Goal: Find specific page/section: Find specific page/section

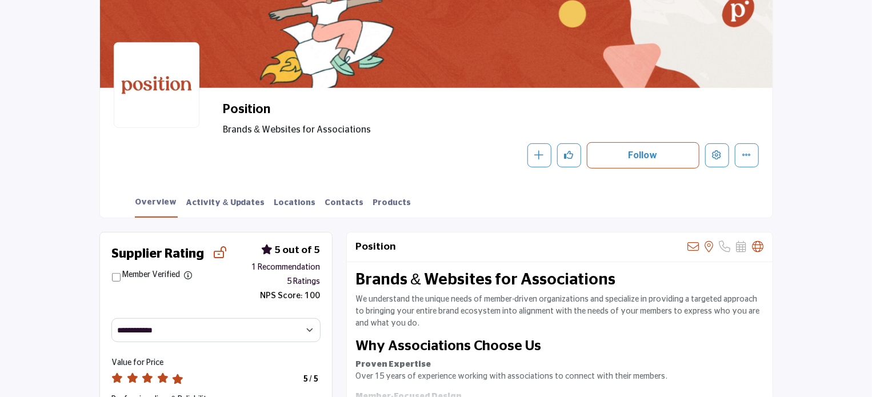
scroll to position [229, 0]
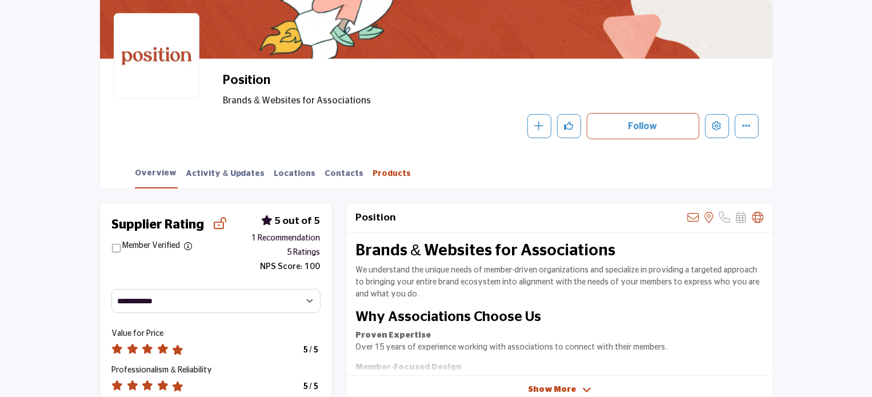
click at [373, 174] on link "Products" at bounding box center [392, 178] width 39 height 20
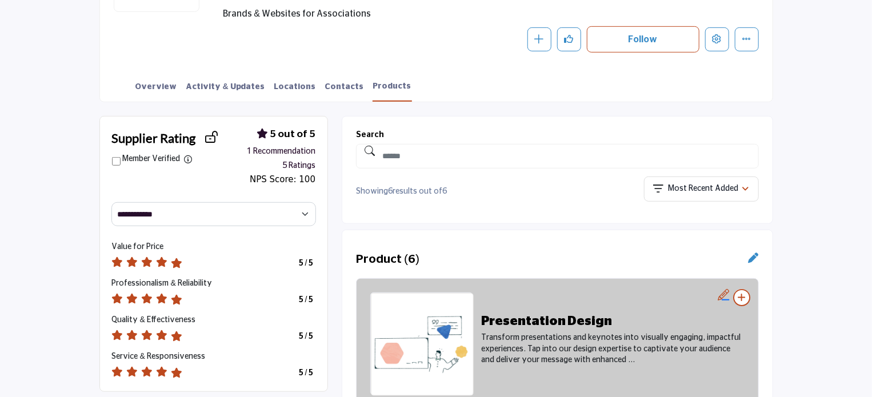
scroll to position [343, 0]
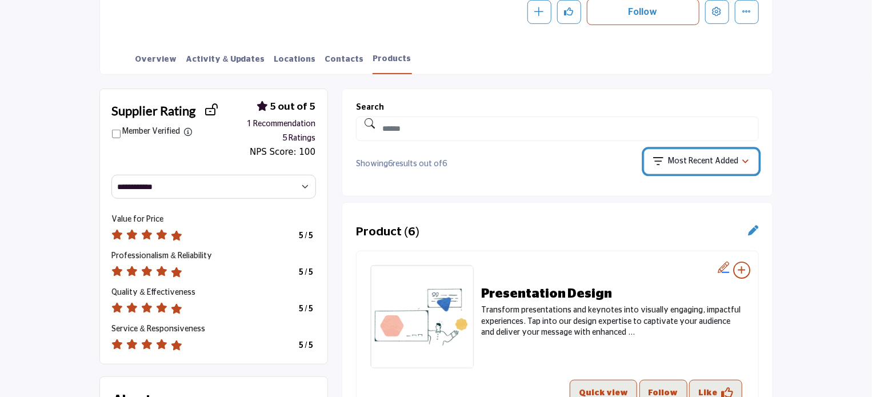
click at [694, 162] on p "Most Recent Added" at bounding box center [703, 161] width 70 height 11
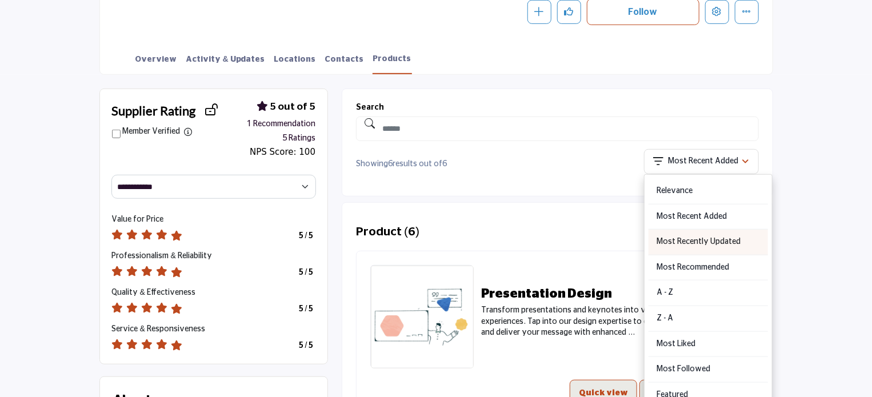
click at [697, 244] on div "Most Recently Updated" at bounding box center [708, 243] width 119 height 26
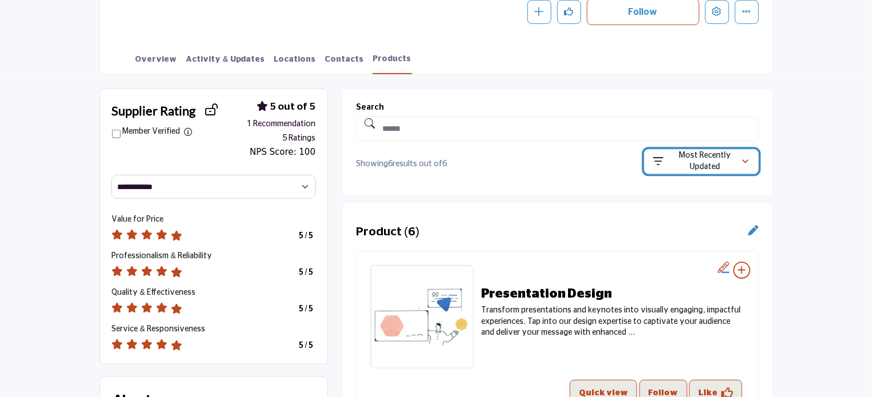
click at [733, 167] on p "Most Recently Updated" at bounding box center [705, 161] width 74 height 22
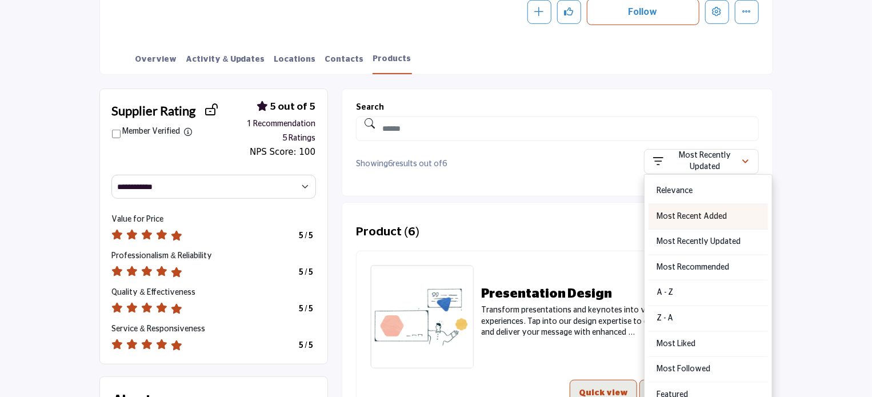
click at [700, 214] on div "Most Recent Added" at bounding box center [708, 218] width 119 height 26
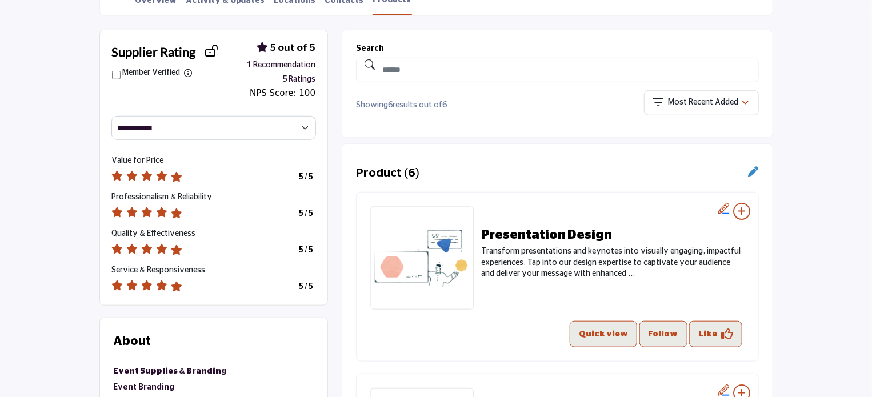
scroll to position [400, 0]
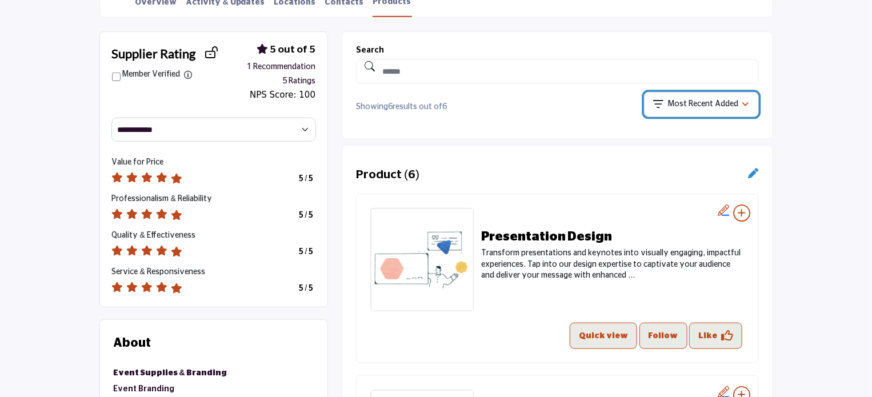
click at [718, 102] on p "Most Recent Added" at bounding box center [703, 104] width 70 height 11
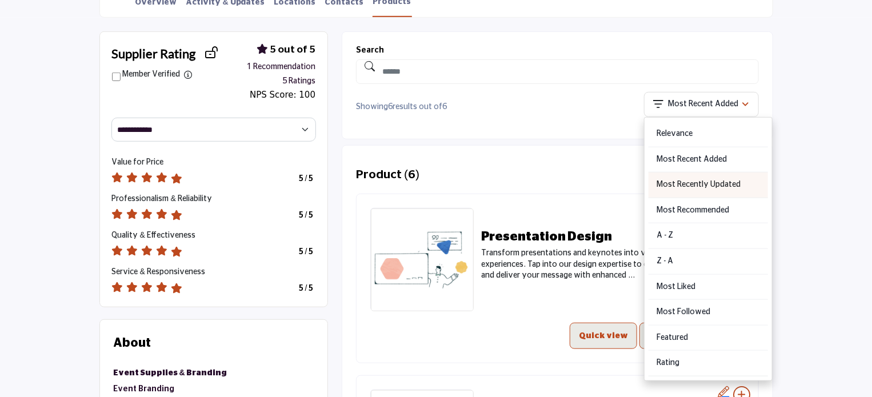
click at [692, 185] on div "Most Recently Updated" at bounding box center [708, 186] width 119 height 26
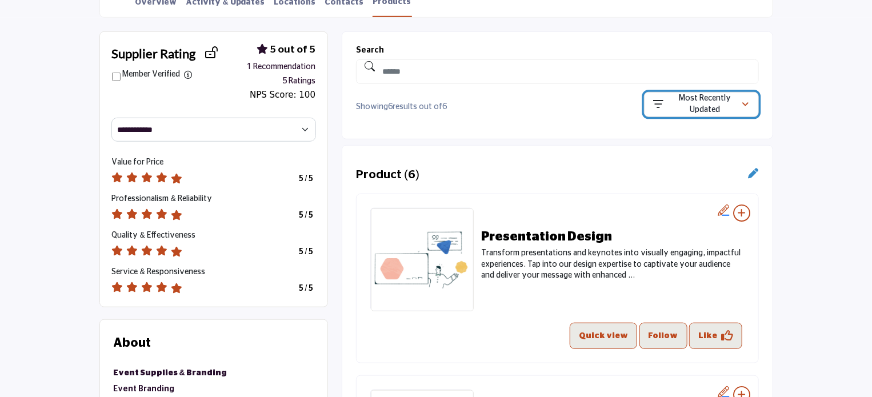
click at [673, 111] on p "Most Recently Updated" at bounding box center [705, 104] width 74 height 22
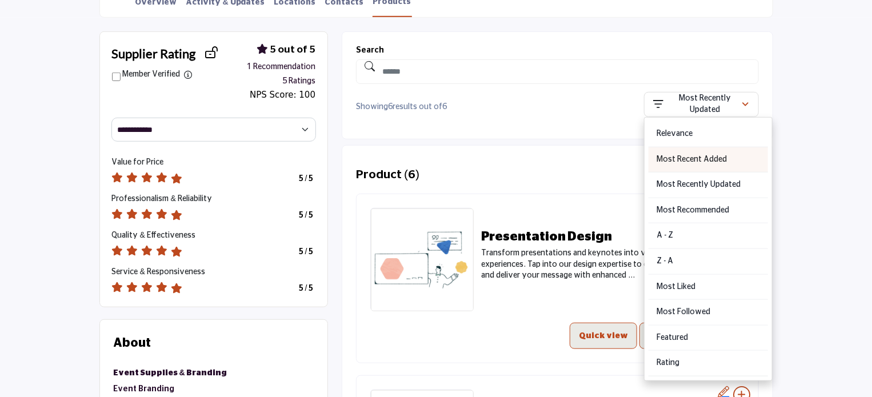
click at [686, 162] on div "Most Recent Added" at bounding box center [708, 160] width 119 height 26
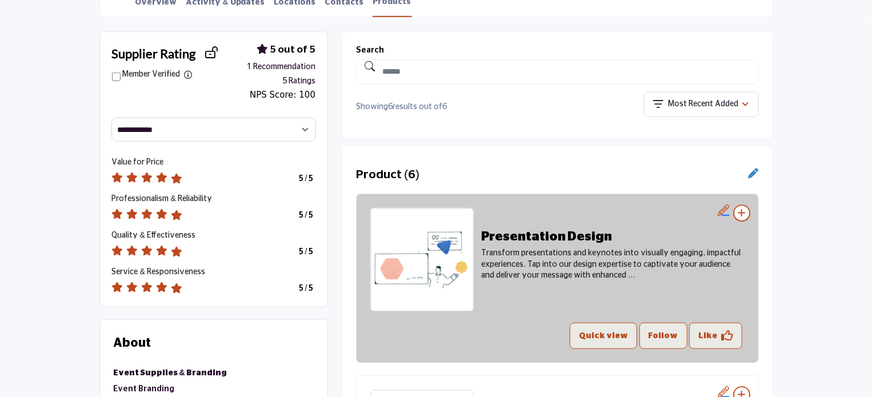
scroll to position [343, 0]
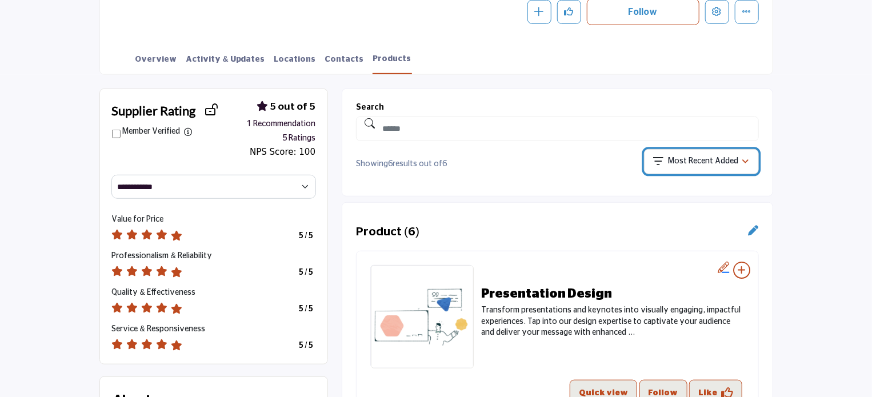
click at [682, 163] on p "Most Recent Added" at bounding box center [703, 161] width 70 height 11
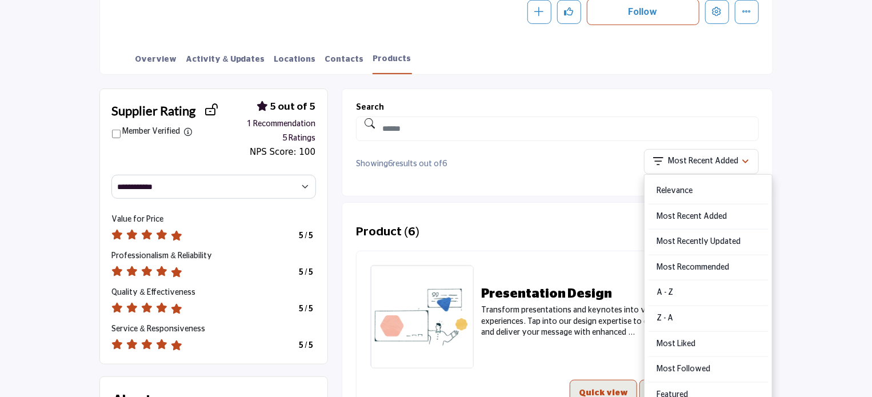
click at [528, 164] on p "Showing 6 results out of 6" at bounding box center [455, 164] width 198 height 11
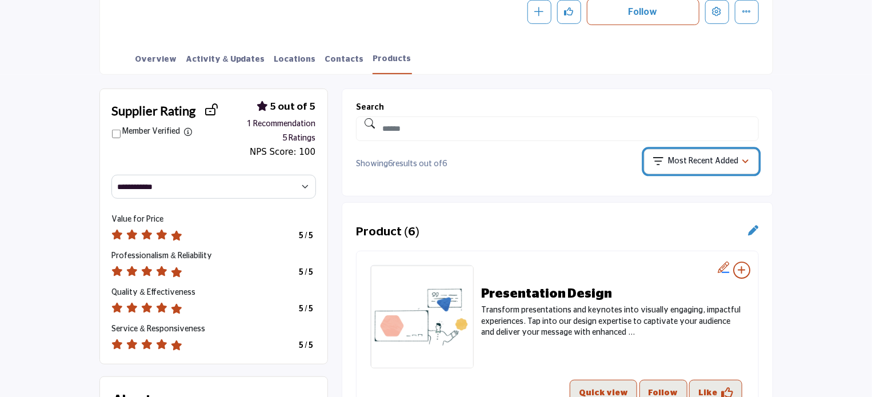
click at [693, 166] on p "Most Recent Added" at bounding box center [703, 161] width 70 height 11
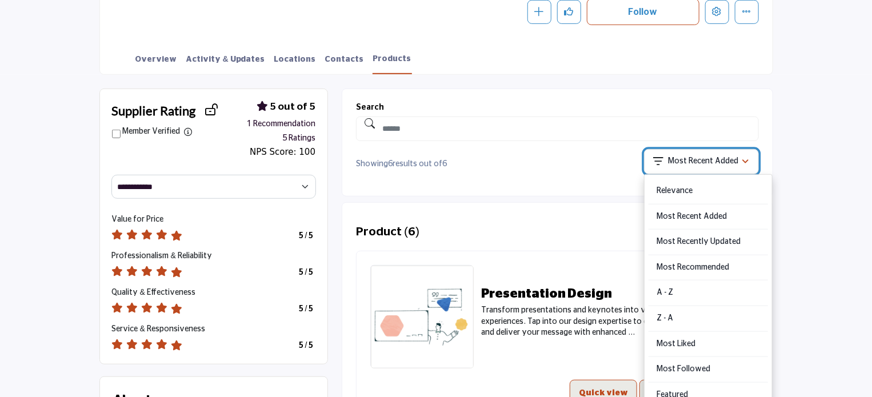
click at [693, 166] on p "Most Recent Added" at bounding box center [703, 161] width 70 height 11
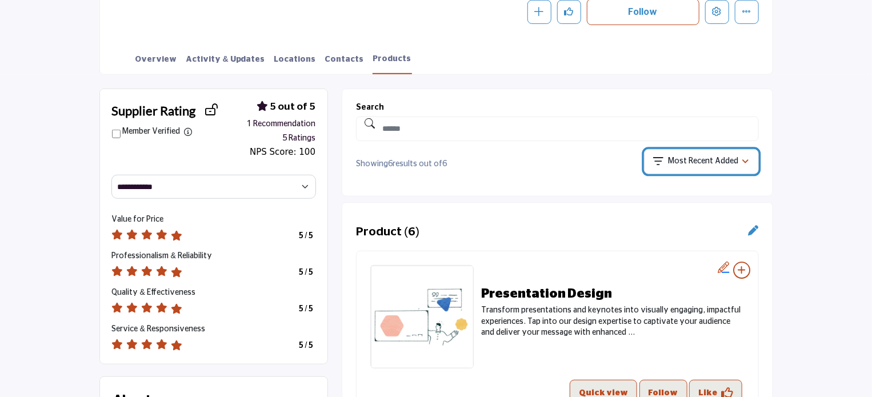
click at [700, 157] on p "Most Recent Added" at bounding box center [703, 161] width 70 height 11
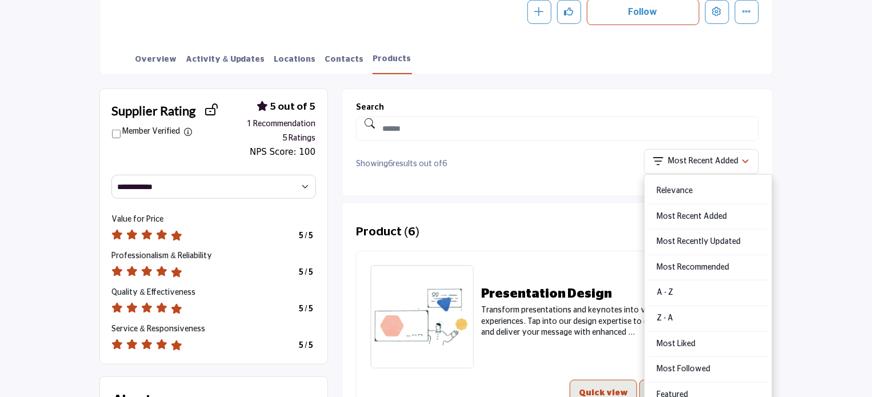
click at [596, 162] on div "Filter Most Recent Added Sort Options Relevance Most Recent Added A - Z Z - A" at bounding box center [660, 161] width 198 height 25
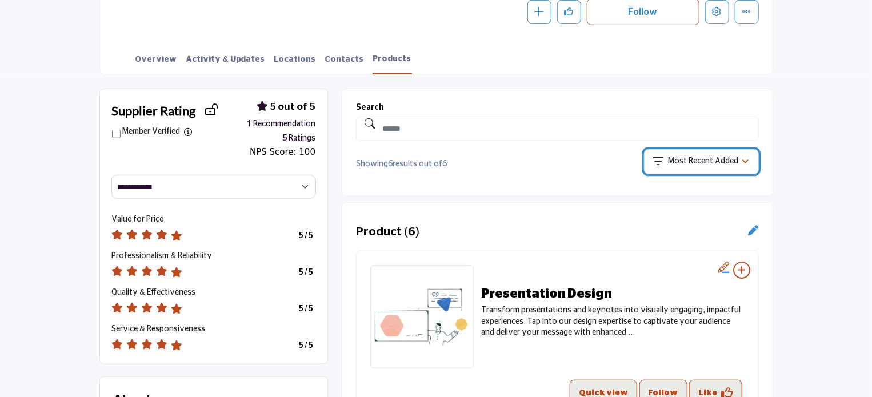
click at [708, 157] on p "Most Recent Added" at bounding box center [703, 161] width 70 height 11
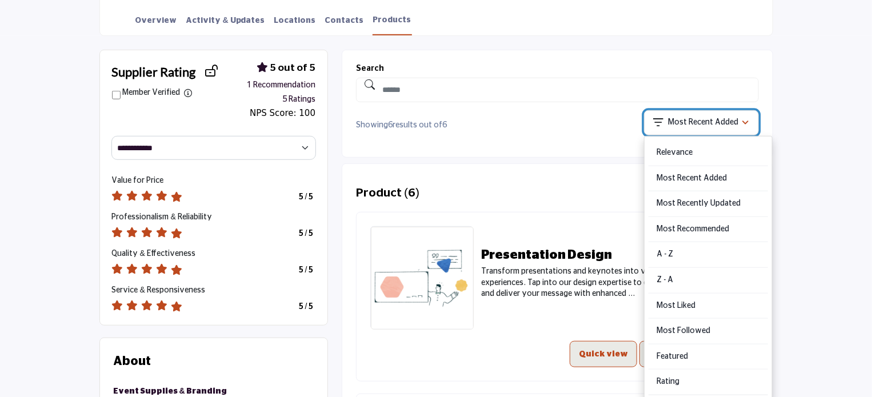
scroll to position [400, 0]
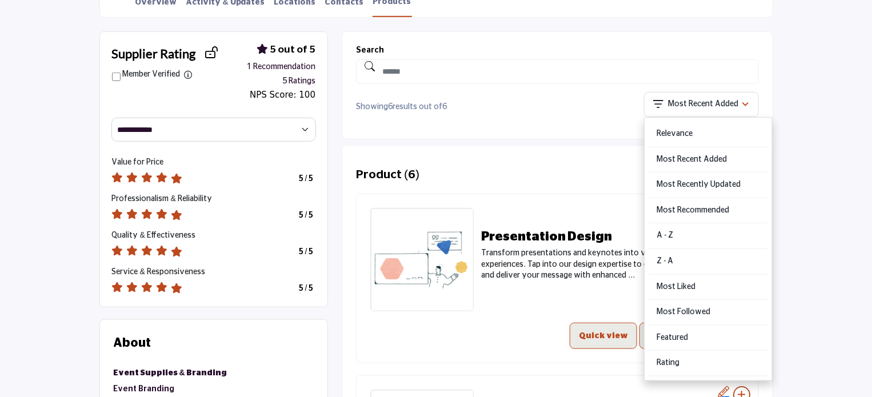
click at [491, 114] on div "Showing 6 results out of 6 Filter Most Recent Added Sort Options Relevance Most…" at bounding box center [557, 104] width 402 height 25
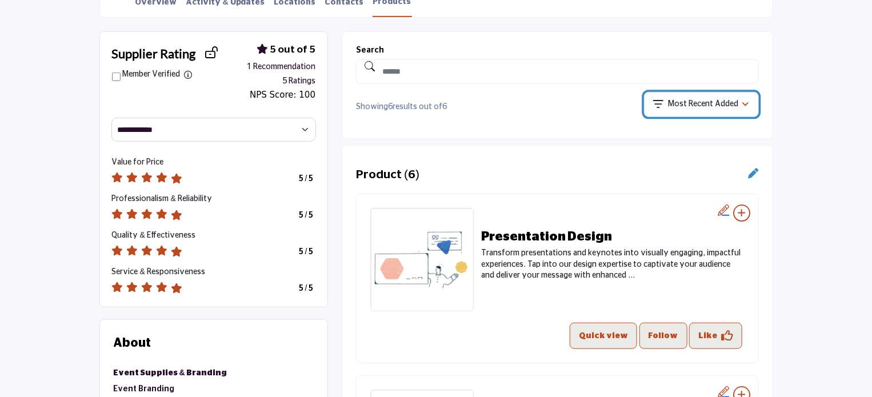
click at [674, 99] on p "Most Recent Added" at bounding box center [703, 104] width 70 height 11
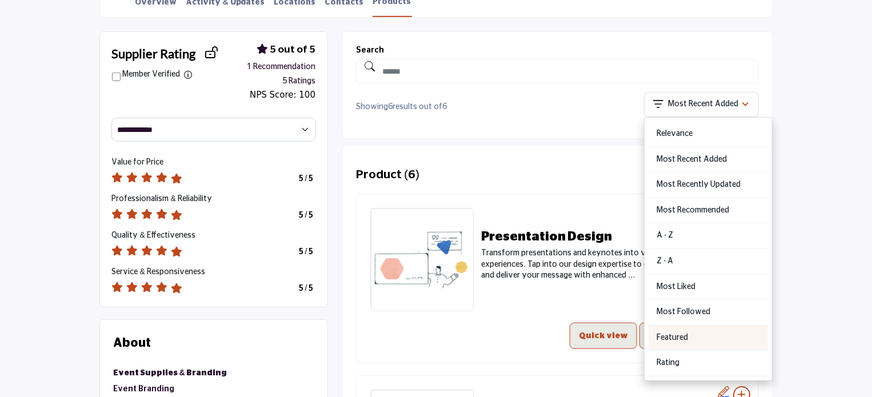
click at [670, 336] on div "Featured" at bounding box center [708, 339] width 119 height 26
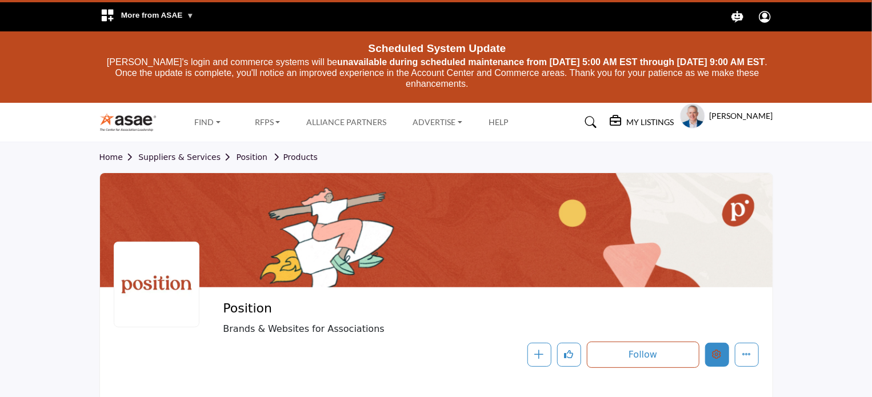
click at [725, 358] on button "Edit company" at bounding box center [717, 355] width 24 height 24
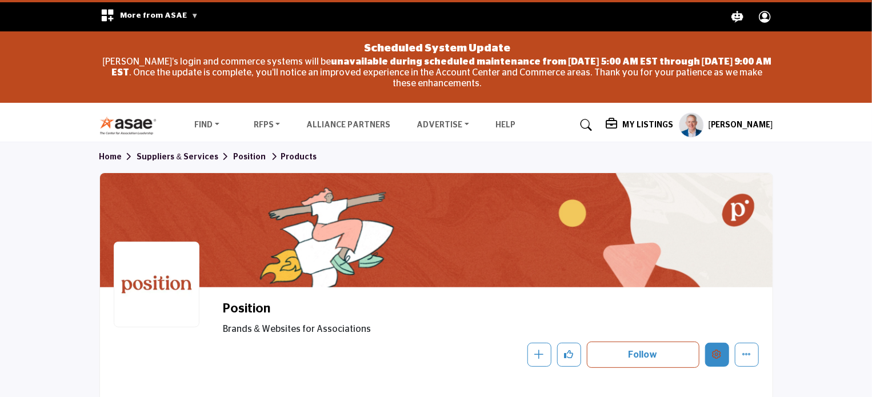
click at [719, 354] on icon "Edit company" at bounding box center [717, 354] width 9 height 9
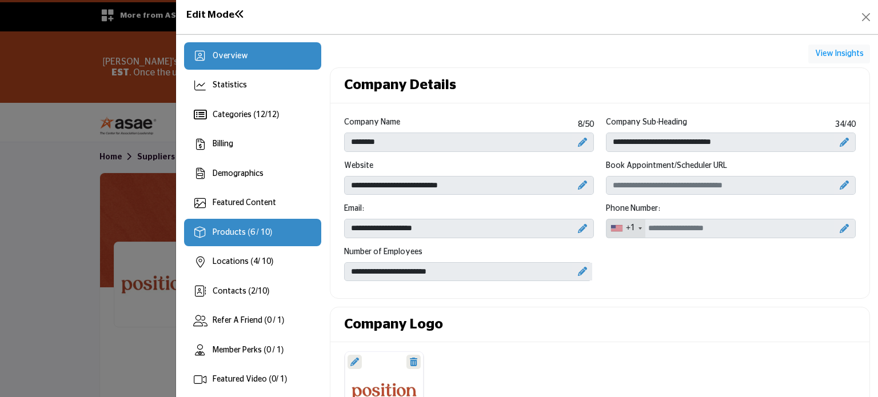
click at [242, 230] on span "Products (6 / 10)" at bounding box center [242, 233] width 59 height 8
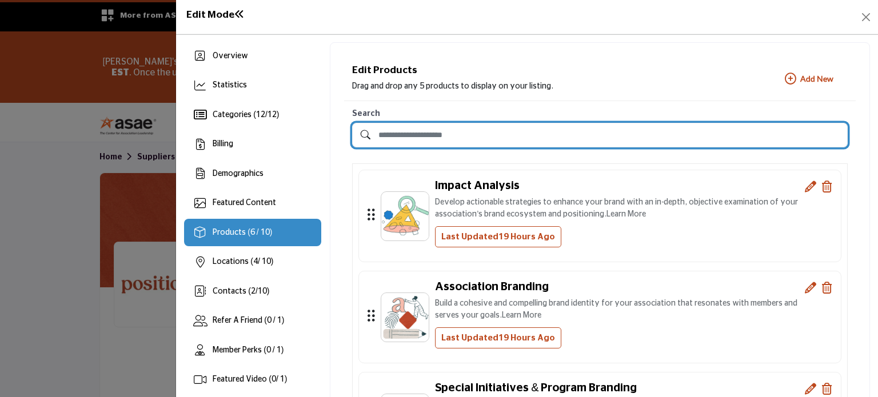
drag, startPoint x: 770, startPoint y: 142, endPoint x: 773, endPoint y: 154, distance: 12.3
